Goal: Information Seeking & Learning: Find contact information

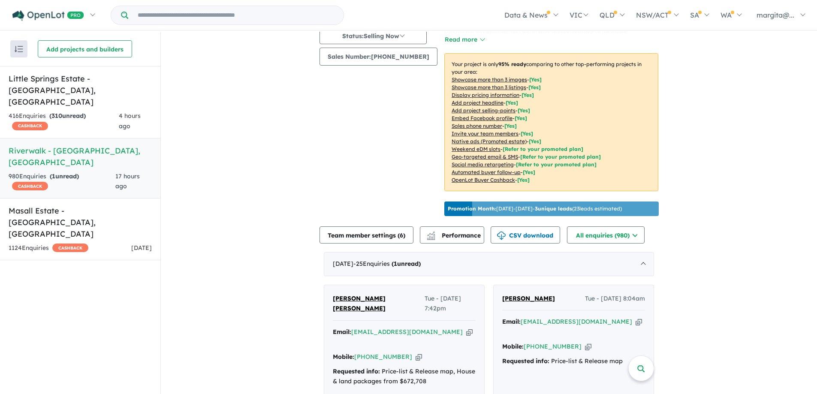
scroll to position [257, 0]
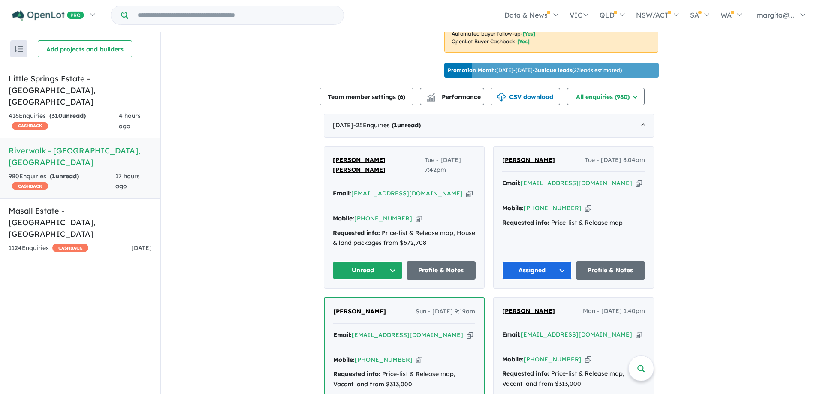
click at [393, 261] on button "Unread" at bounding box center [368, 270] width 70 height 18
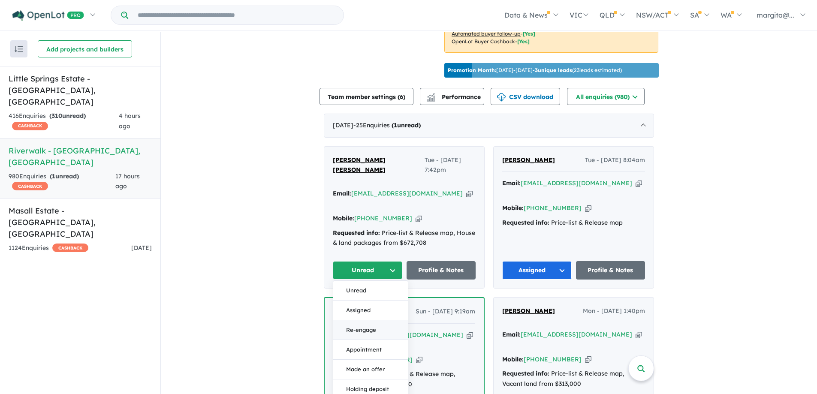
click at [362, 321] on button "Re-engage" at bounding box center [370, 331] width 75 height 20
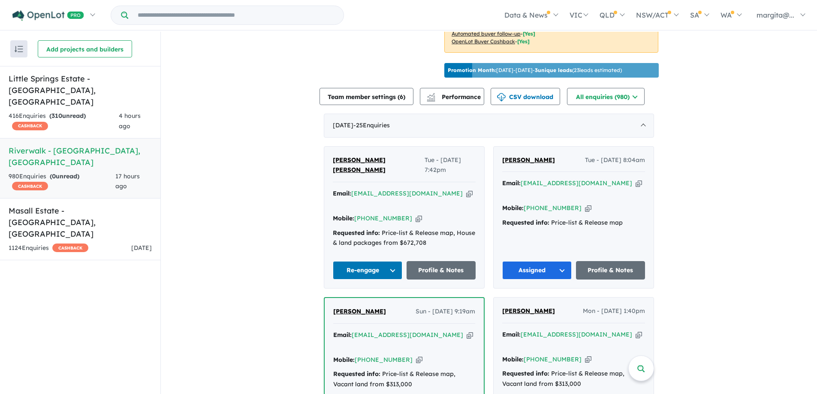
click at [390, 261] on button "Re-engage" at bounding box center [368, 270] width 70 height 18
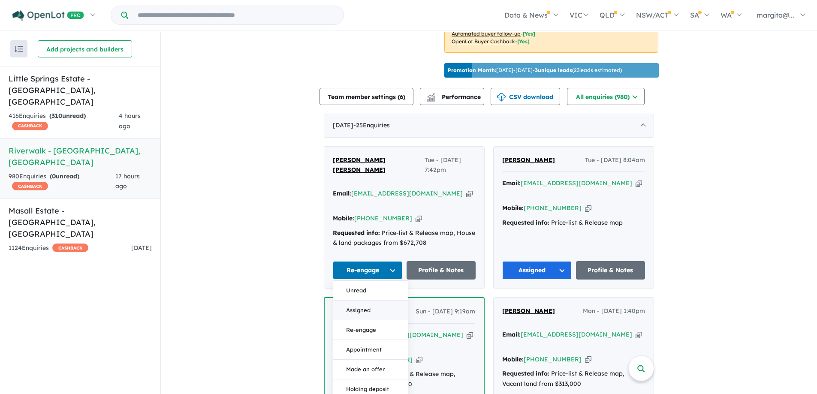
click at [357, 301] on button "Assigned" at bounding box center [370, 311] width 75 height 20
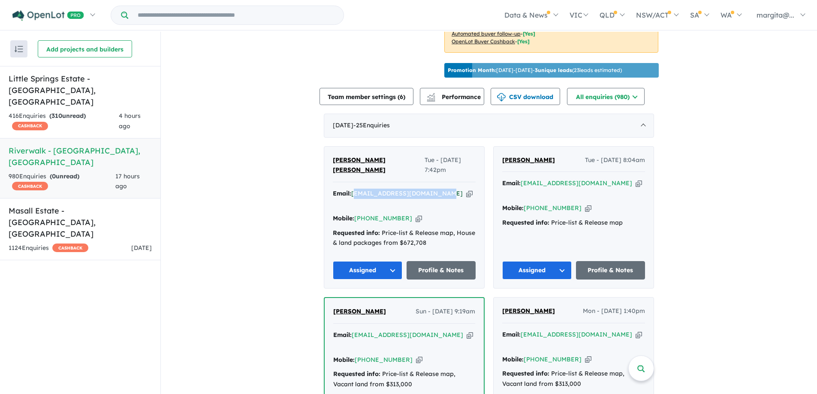
drag, startPoint x: 442, startPoint y: 194, endPoint x: 353, endPoint y: 191, distance: 89.7
click at [353, 191] on div "Email: [EMAIL_ADDRESS][DOMAIN_NAME] Copied!" at bounding box center [404, 199] width 143 height 21
drag, startPoint x: 442, startPoint y: 194, endPoint x: 352, endPoint y: 192, distance: 90.6
click at [352, 192] on div "Email: [EMAIL_ADDRESS][DOMAIN_NAME] Copied!" at bounding box center [404, 199] width 143 height 21
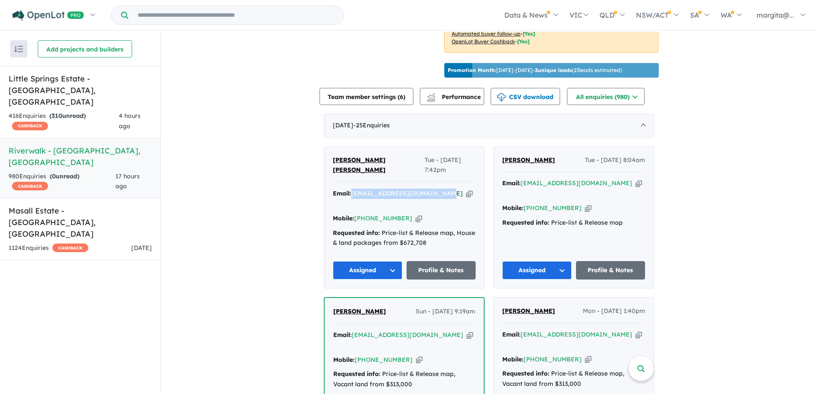
copy a%20Riverwalk%20-%20Werribee"] "[EMAIL_ADDRESS][DOMAIN_NAME]"
drag, startPoint x: 439, startPoint y: 233, endPoint x: 408, endPoint y: 215, distance: 36.6
click at [439, 233] on div "Requested info: Price-list & Release map, House & land packages from $672,708" at bounding box center [404, 238] width 143 height 21
drag, startPoint x: 400, startPoint y: 208, endPoint x: 368, endPoint y: 209, distance: 32.2
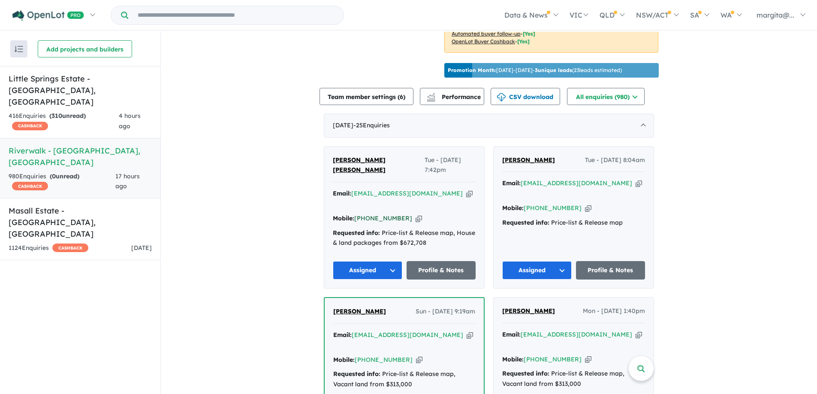
click at [368, 214] on div "Mobile: [PHONE_NUMBER] Copied!" at bounding box center [404, 219] width 143 height 10
copy link "412 596 387"
drag, startPoint x: 389, startPoint y: 167, endPoint x: 329, endPoint y: 169, distance: 60.1
click at [329, 169] on div "[PERSON_NAME] [PERSON_NAME] Tue - [DATE] 7:42pm Email: [EMAIL_ADDRESS][DOMAIN_N…" at bounding box center [404, 218] width 160 height 142
copy span "[PERSON_NAME] [PERSON_NAME]"
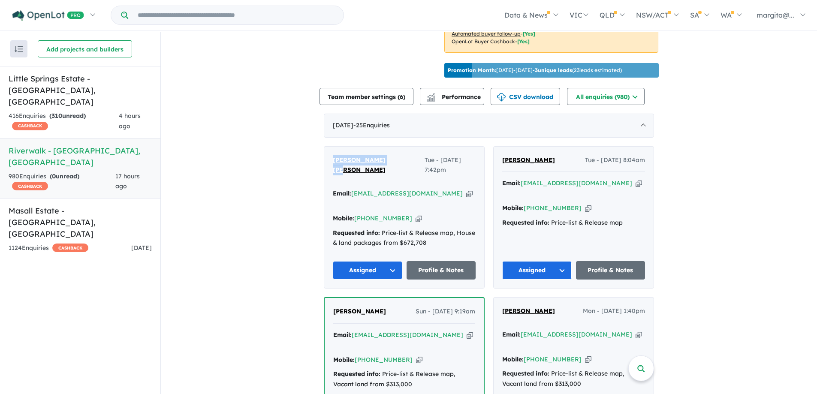
copy span "[PERSON_NAME] [PERSON_NAME]"
drag, startPoint x: 443, startPoint y: 194, endPoint x: 352, endPoint y: 193, distance: 90.5
click at [352, 193] on div "Email: [EMAIL_ADDRESS][DOMAIN_NAME] Copied!" at bounding box center [404, 199] width 143 height 21
copy a%20Riverwalk%20-%20Werribee"] "[EMAIL_ADDRESS][DOMAIN_NAME]"
